Goal: Task Accomplishment & Management: Manage account settings

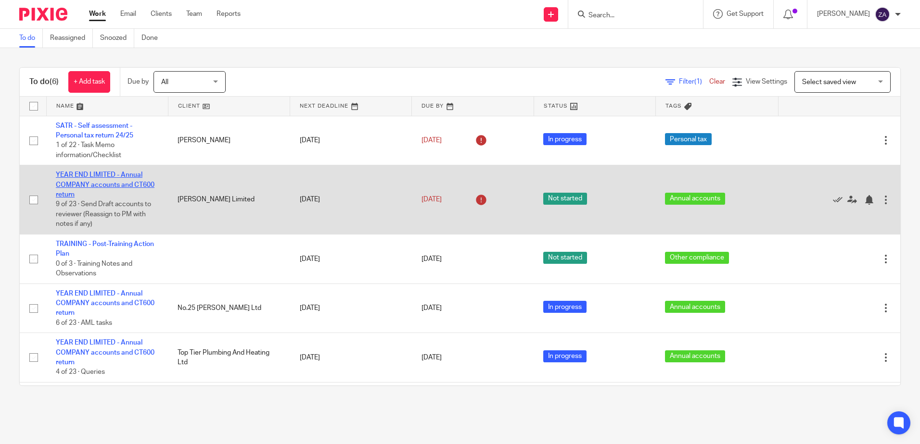
click at [129, 182] on link "YEAR END LIMITED - Annual COMPANY accounts and CT600 return" at bounding box center [105, 185] width 99 height 26
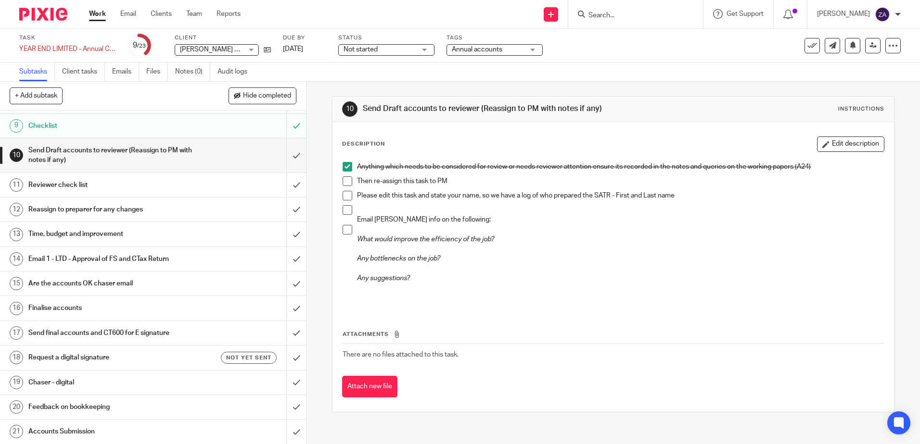
scroll to position [165, 0]
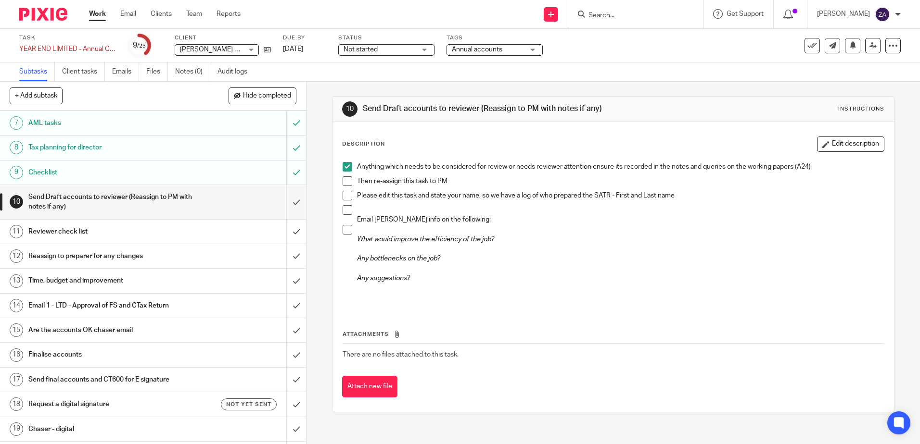
click at [55, 235] on h1 "Reviewer check list" at bounding box center [110, 232] width 165 height 14
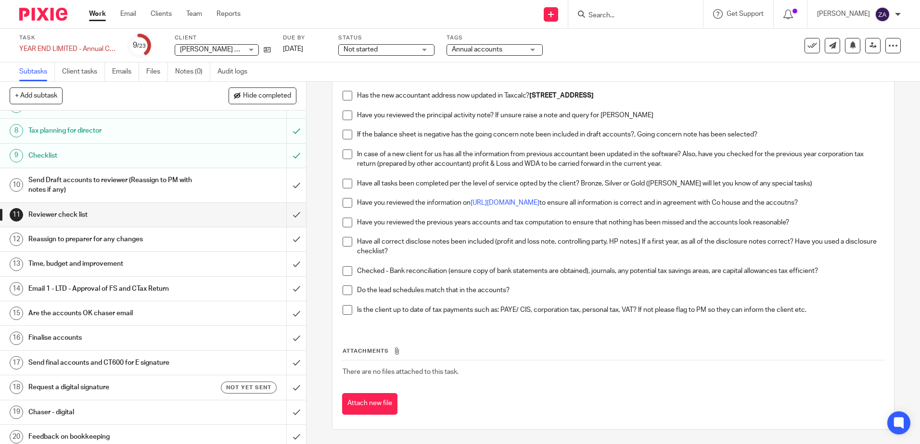
scroll to position [240, 0]
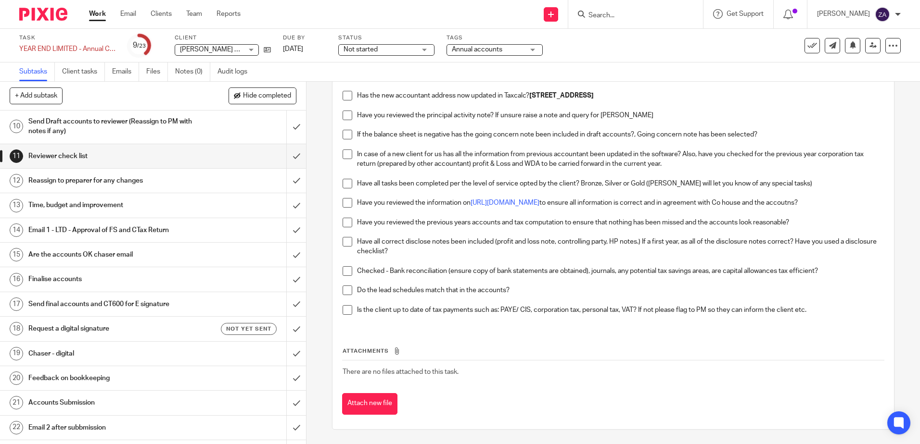
click at [77, 178] on h1 "Reassign to preparer for any changes" at bounding box center [110, 181] width 165 height 14
